Goal: Task Accomplishment & Management: Complete application form

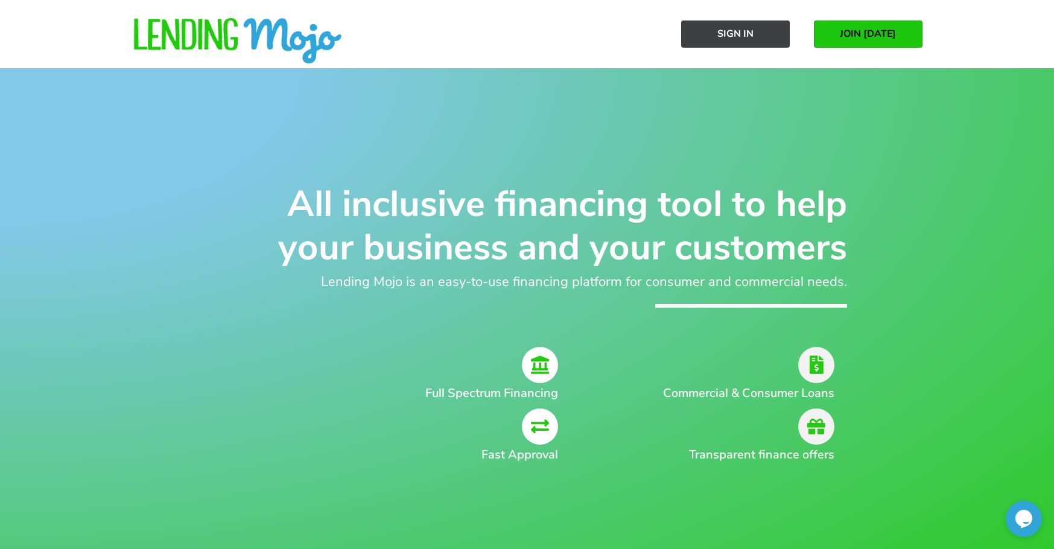
click at [745, 38] on span "Sign In" at bounding box center [735, 33] width 36 height 11
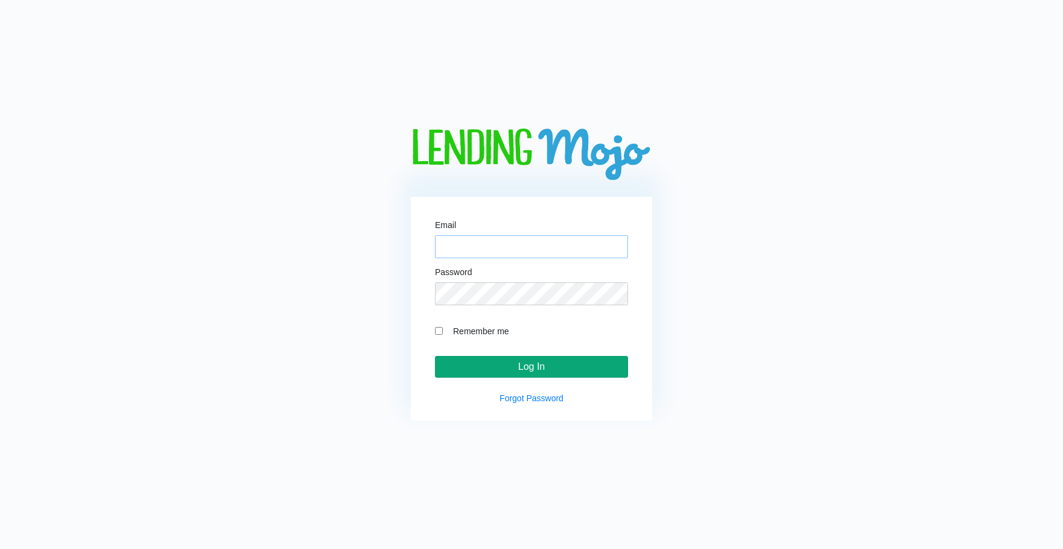
type input "[EMAIL_ADDRESS][DOMAIN_NAME]"
click at [516, 364] on input "Log In" at bounding box center [531, 367] width 193 height 22
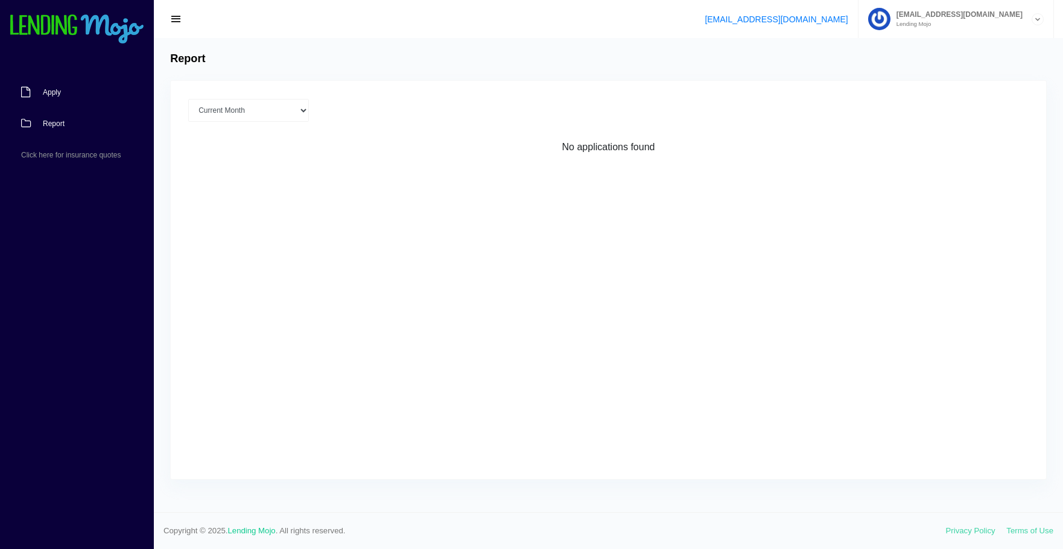
click at [58, 89] on span "Apply" at bounding box center [52, 92] width 18 height 7
